Goal: Information Seeking & Learning: Learn about a topic

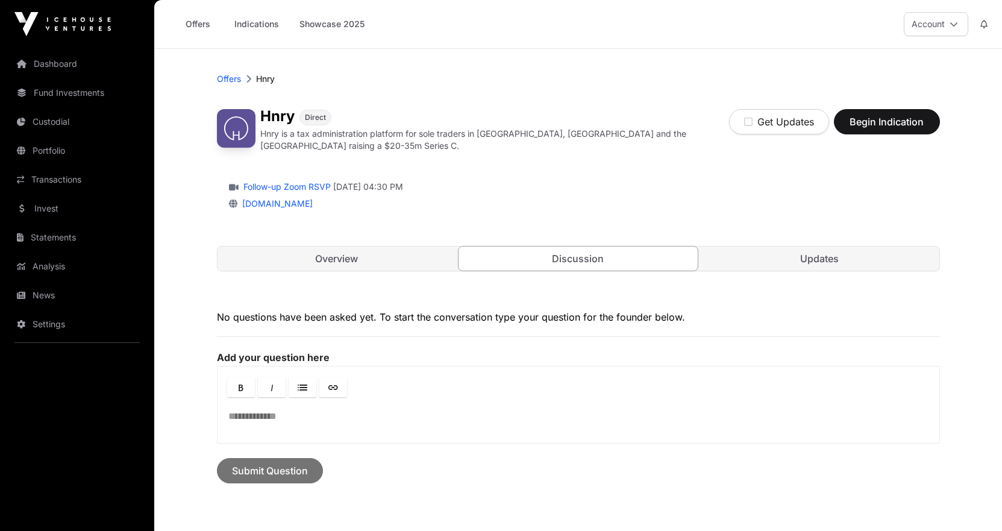
click at [334, 261] on link "Overview" at bounding box center [336, 258] width 239 height 24
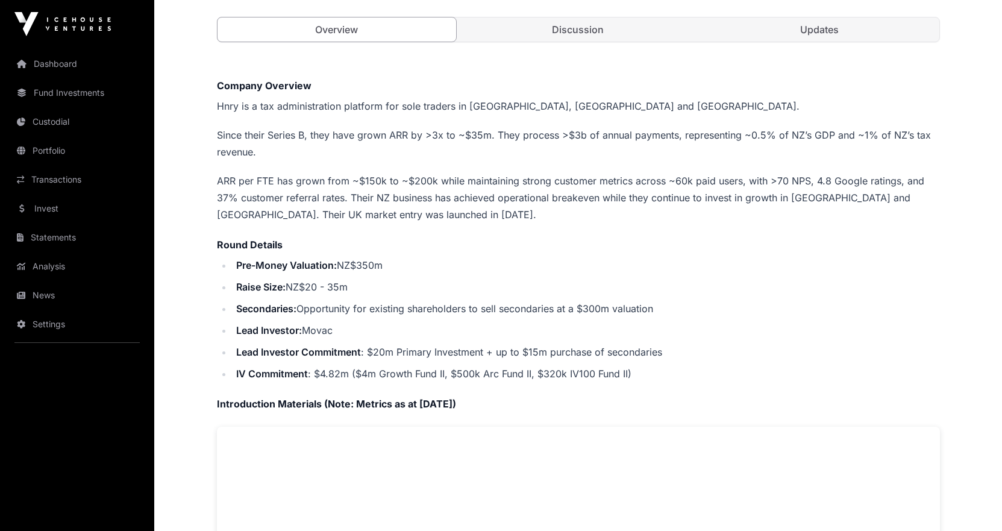
scroll to position [95, 0]
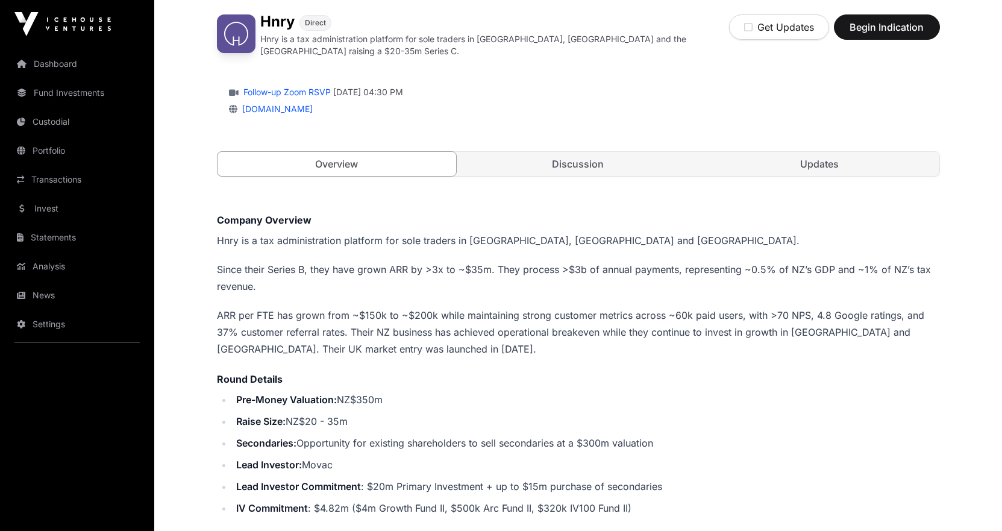
click at [582, 143] on div "Hnry Direct Hnry is a tax administration platform for sole traders in [GEOGRAPH…" at bounding box center [578, 101] width 723 height 198
click at [583, 157] on link "Discussion" at bounding box center [577, 164] width 239 height 24
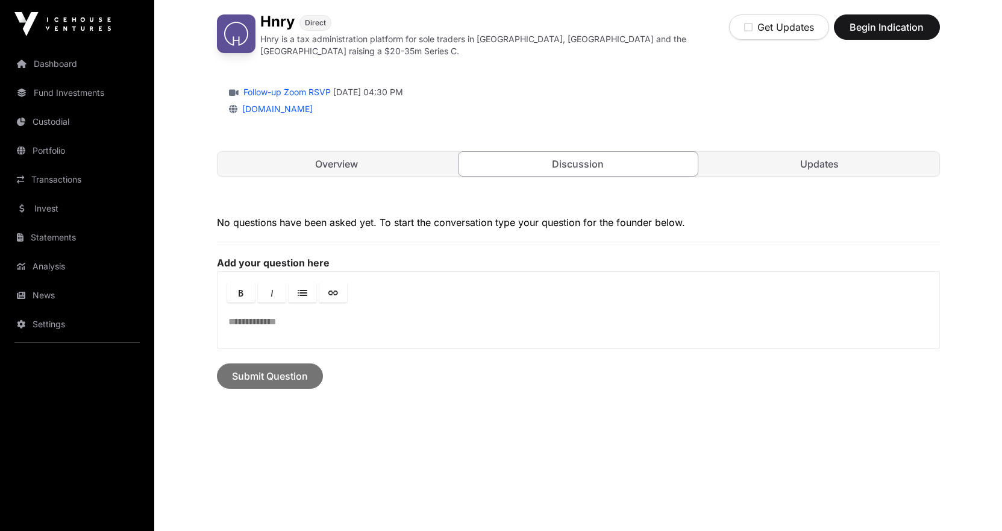
click at [815, 161] on link "Updates" at bounding box center [819, 164] width 239 height 24
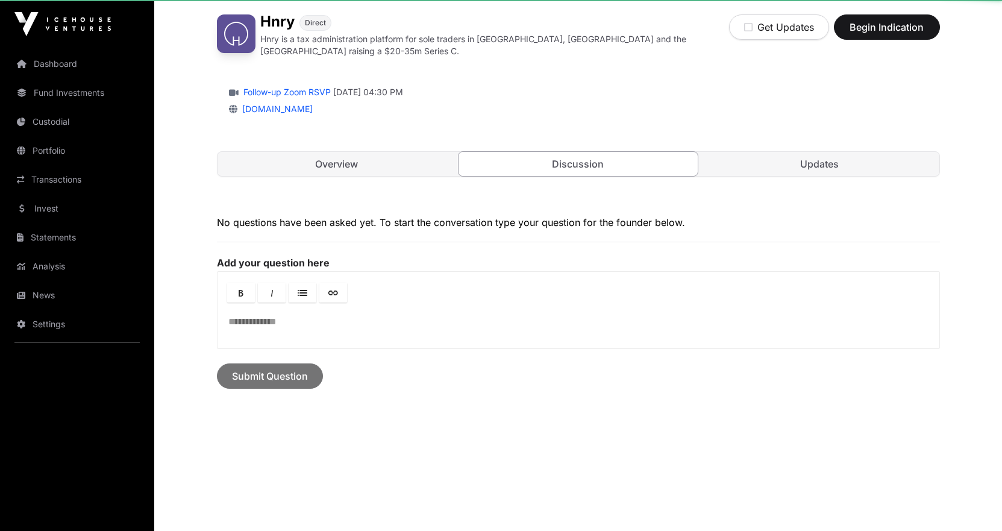
scroll to position [49, 0]
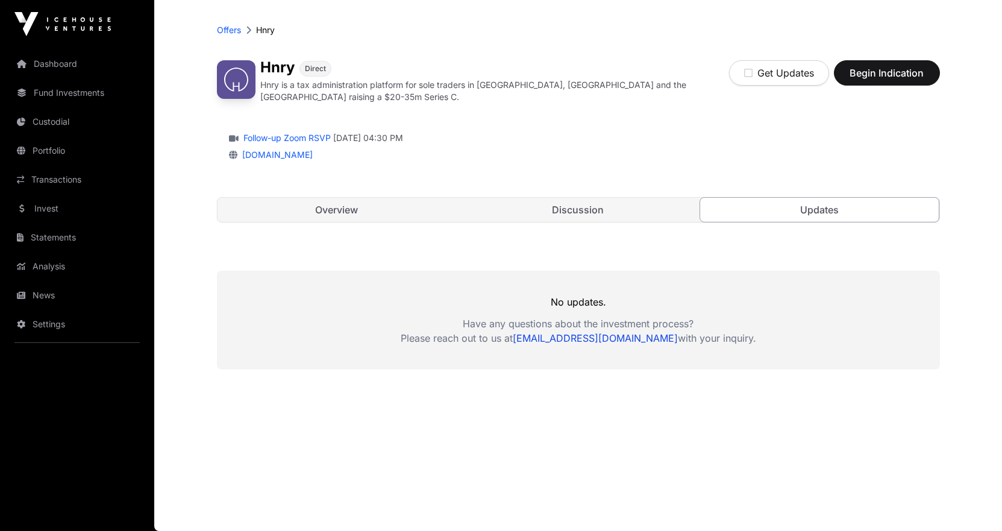
click at [343, 201] on link "Overview" at bounding box center [336, 210] width 239 height 24
